Goal: Use online tool/utility: Utilize a website feature to perform a specific function

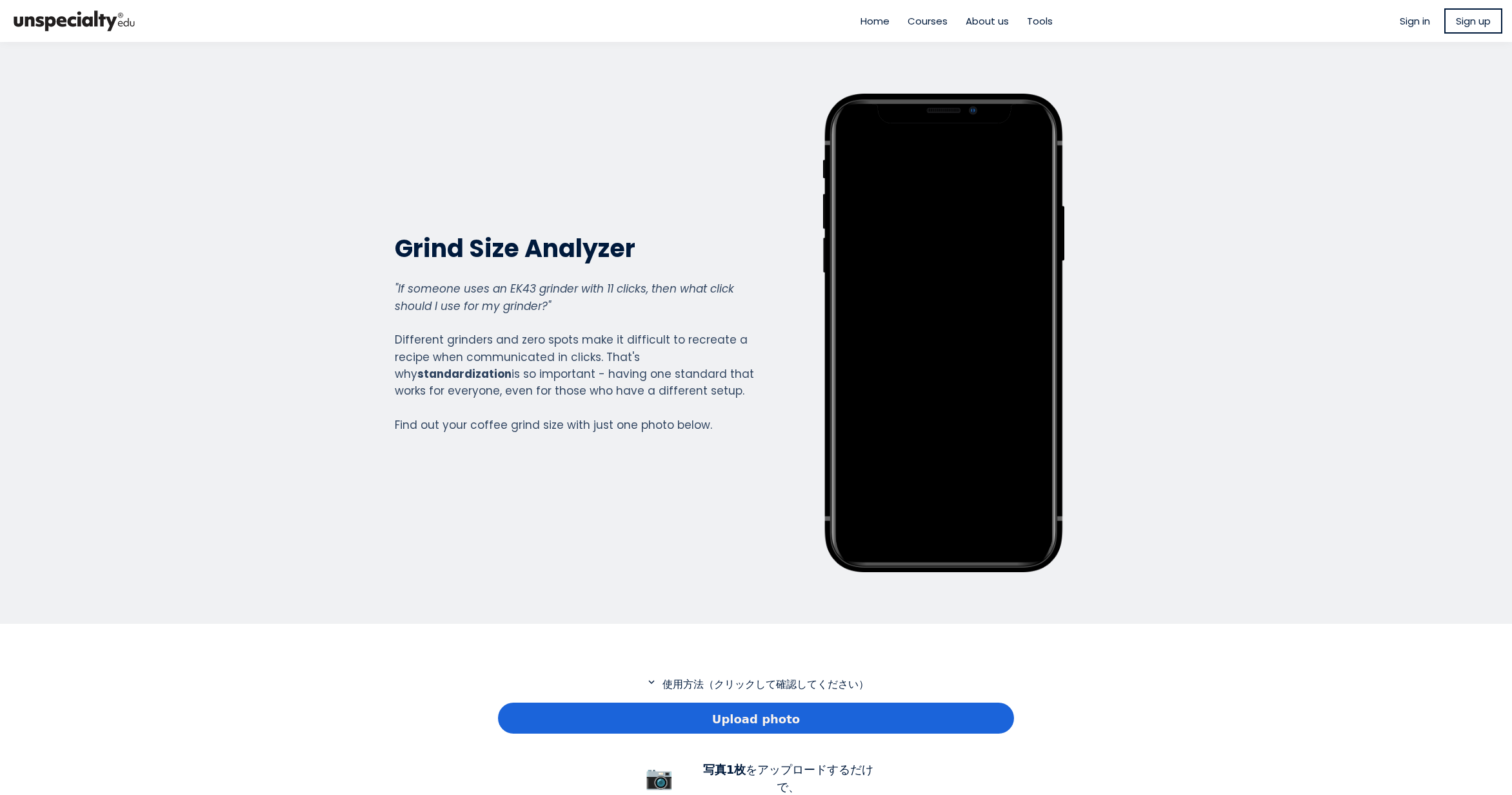
scroll to position [934, 516]
click at [644, 717] on div "Upload photo" at bounding box center [756, 718] width 516 height 31
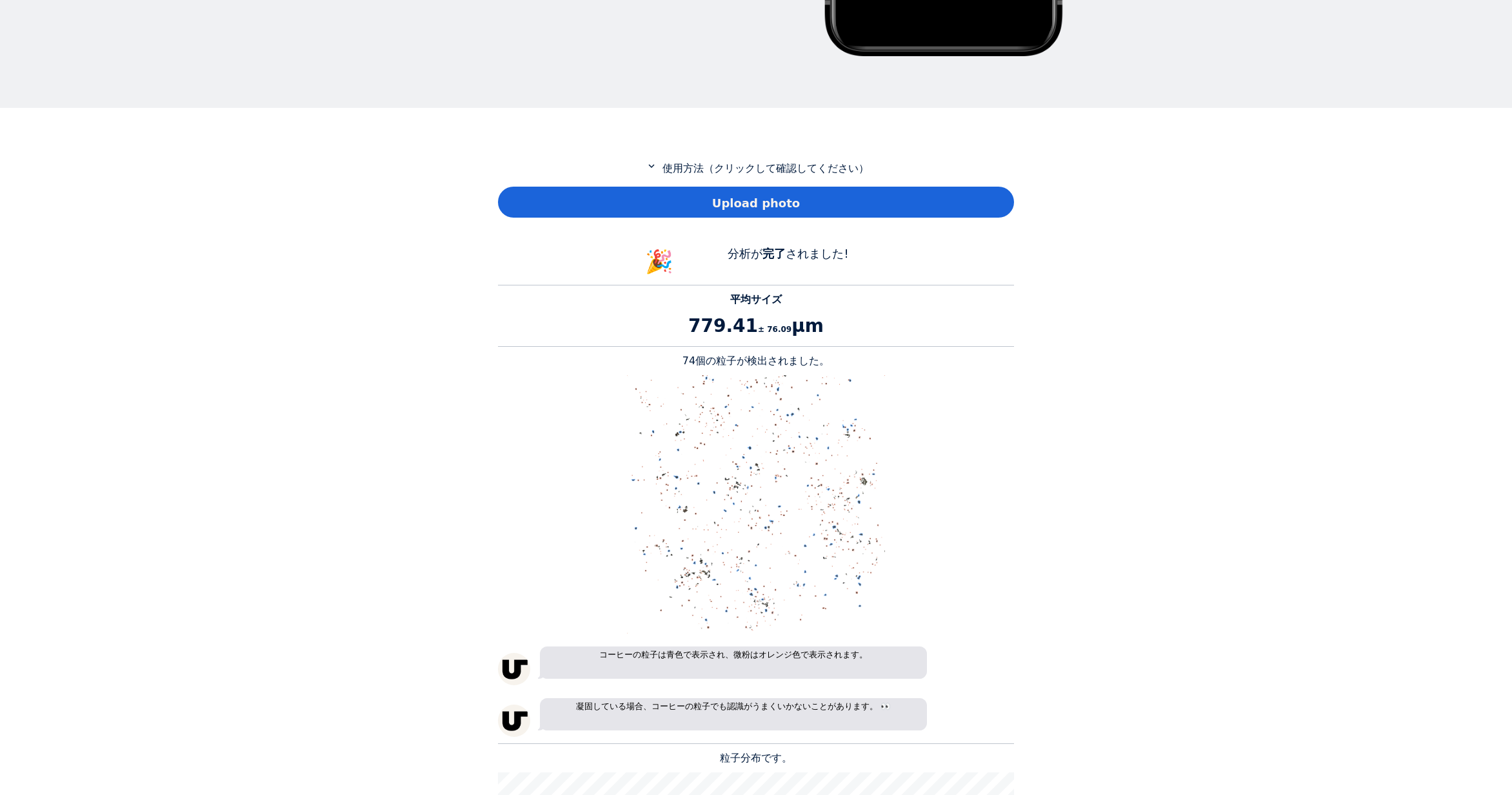
scroll to position [516, 0]
click at [696, 364] on p "74個の粒子が検出されました。" at bounding box center [756, 361] width 516 height 16
copy p "74"
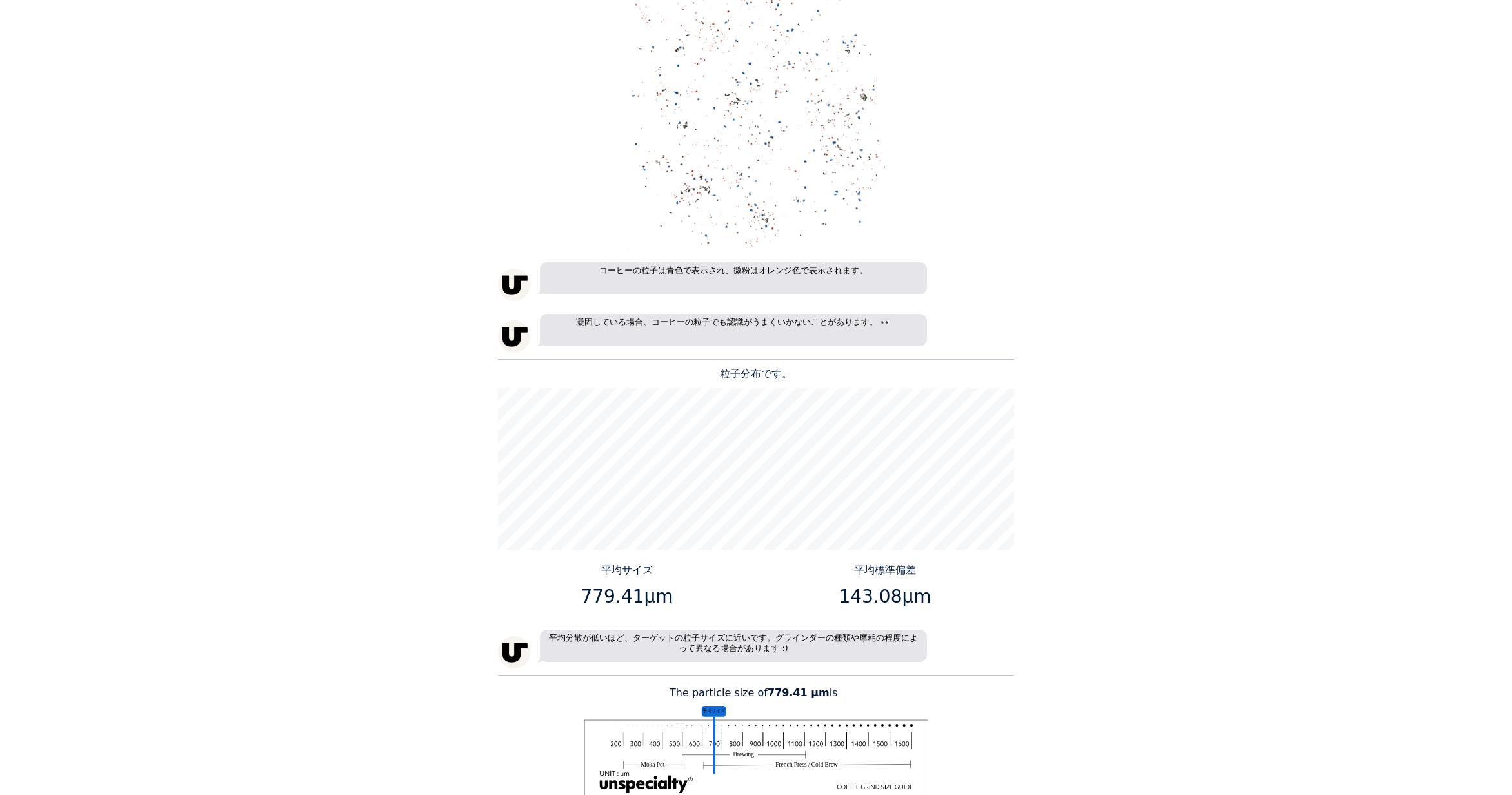
scroll to position [904, 0]
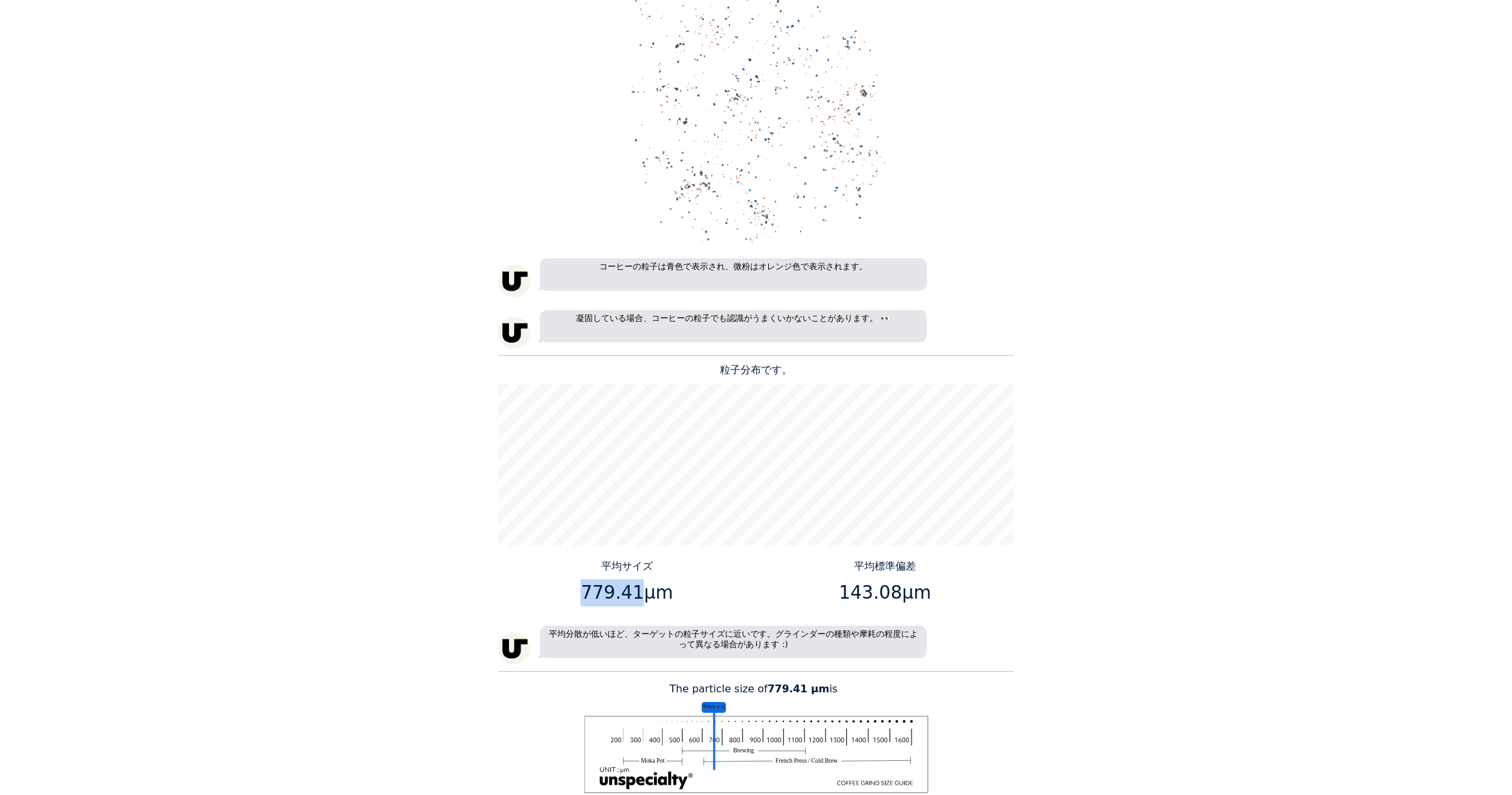
drag, startPoint x: 636, startPoint y: 591, endPoint x: 587, endPoint y: 594, distance: 49.1
click at [587, 594] on p "779.41μm" at bounding box center [627, 593] width 248 height 27
copy p "779.41"
drag, startPoint x: 894, startPoint y: 596, endPoint x: 846, endPoint y: 596, distance: 48.0
click at [846, 596] on p "143.08μm" at bounding box center [885, 593] width 248 height 27
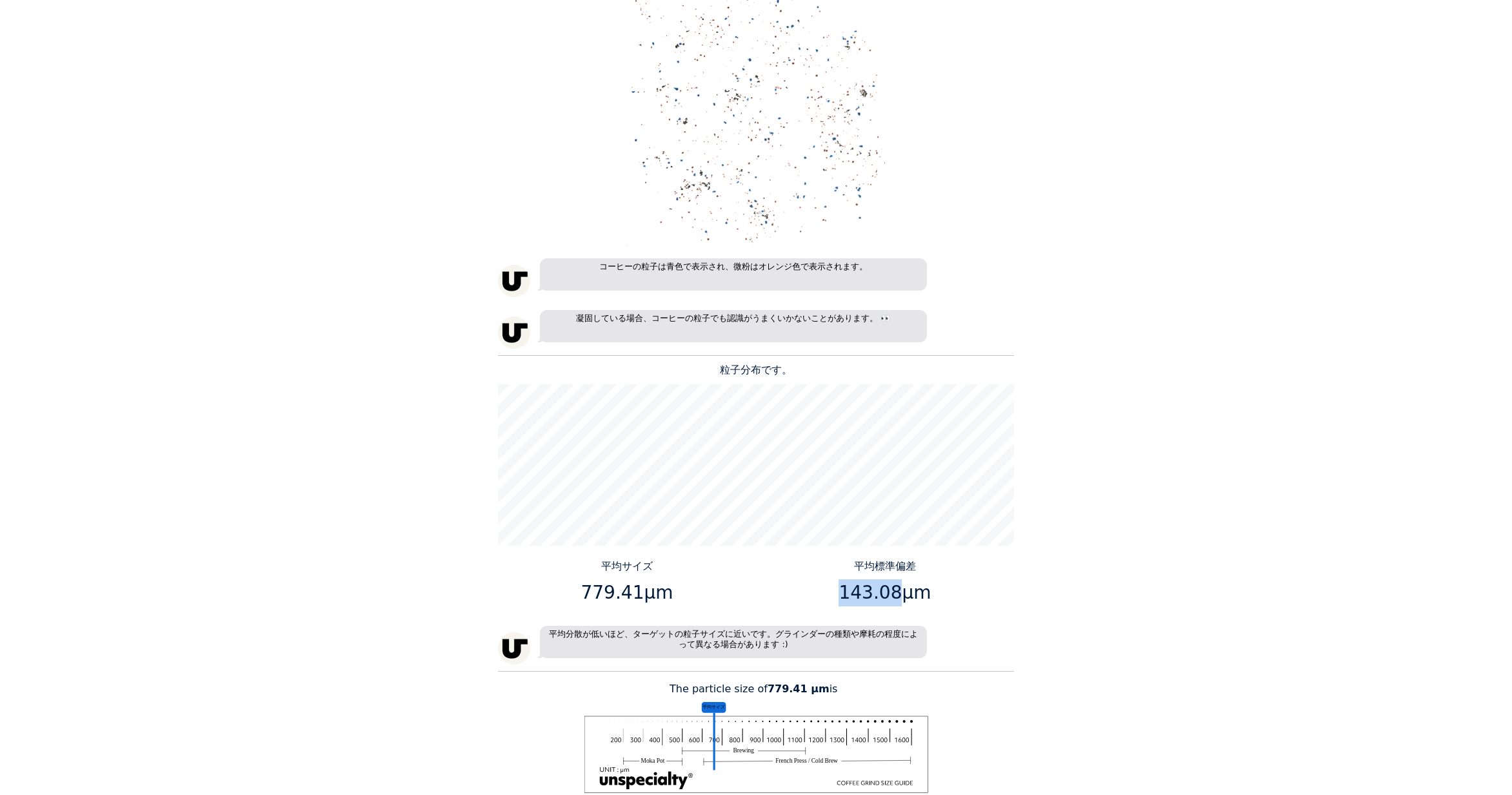
drag, startPoint x: 846, startPoint y: 596, endPoint x: 864, endPoint y: 600, distance: 18.4
click at [864, 600] on p "143.08μm" at bounding box center [885, 593] width 248 height 27
drag, startPoint x: 847, startPoint y: 595, endPoint x: 892, endPoint y: 594, distance: 45.0
click at [892, 594] on p "143.08μm" at bounding box center [885, 593] width 248 height 27
copy p "143.08"
